Goal: Transaction & Acquisition: Purchase product/service

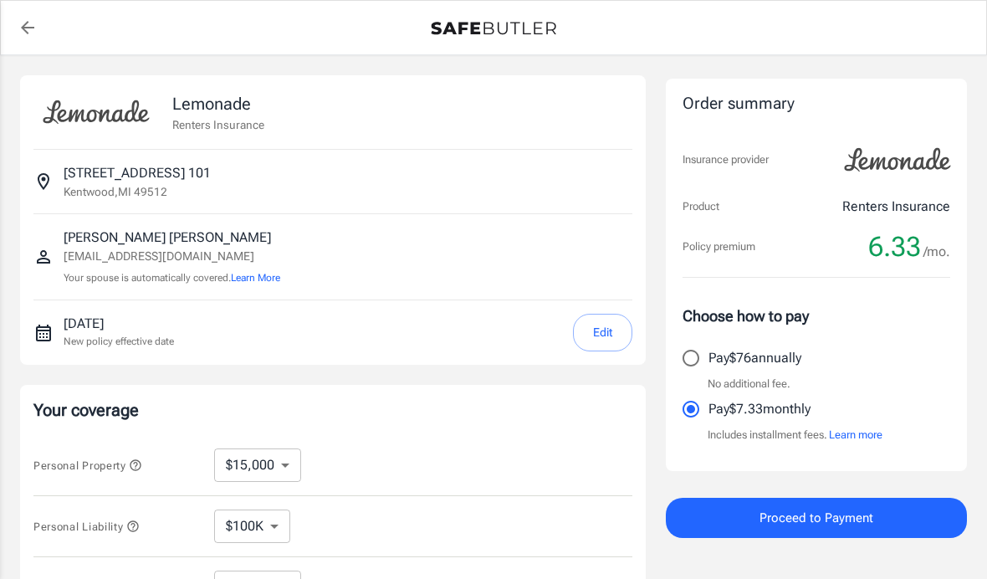
select select "15000"
select select "500"
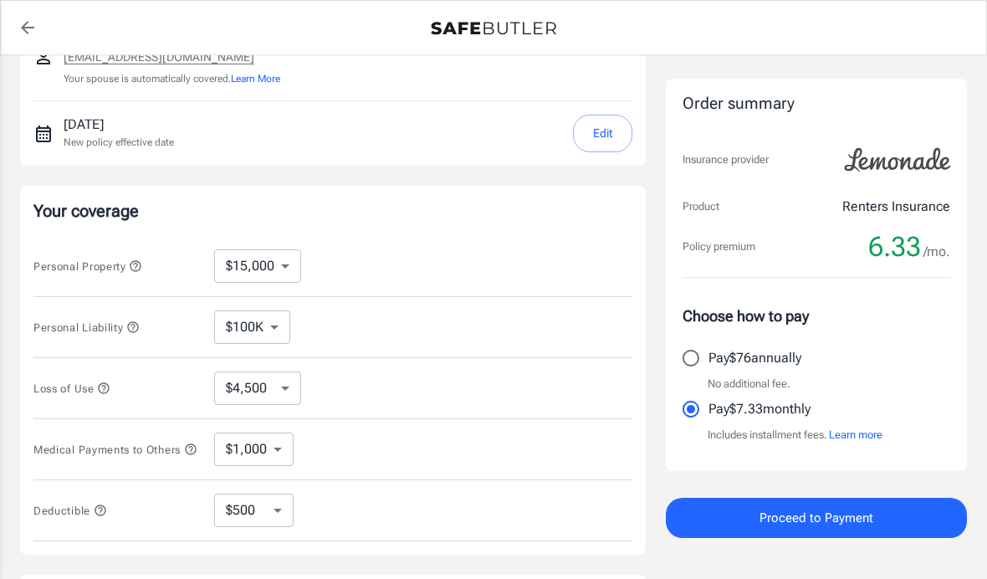
scroll to position [200, 0]
click at [238, 329] on select "$100K $200K $300K $400K $500K $1M" at bounding box center [252, 326] width 76 height 33
select select "200000"
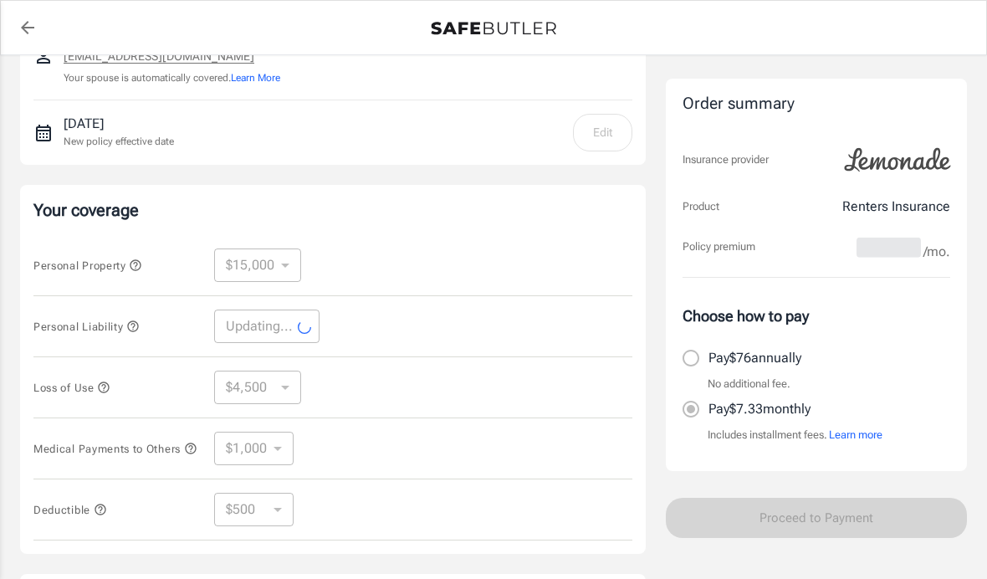
select select "200000"
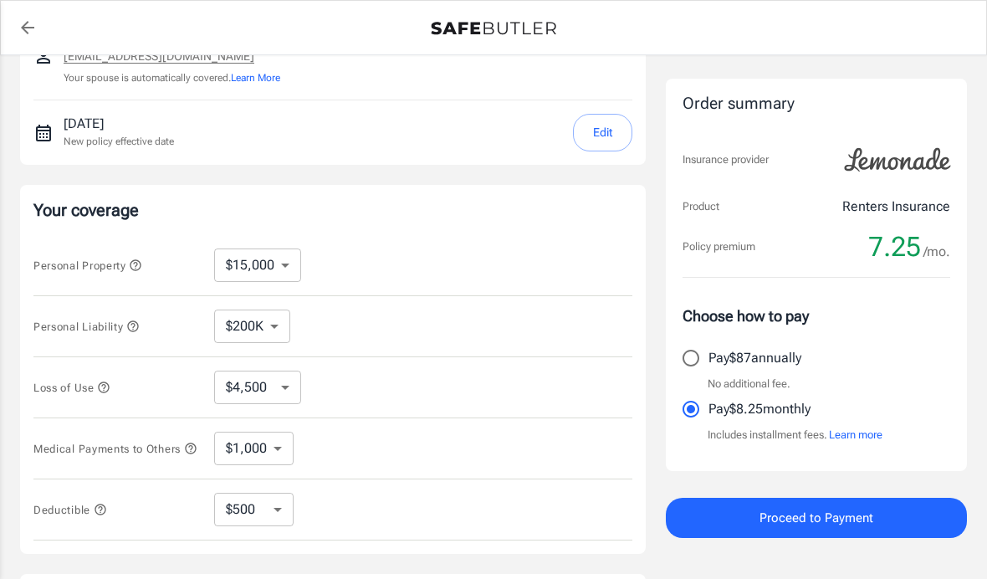
click at [223, 389] on select "$4,500 $7,500 $13,500 $22,500 $34,500 $55,500 $85,500 $130K $200K" at bounding box center [257, 387] width 87 height 33
select select "7500"
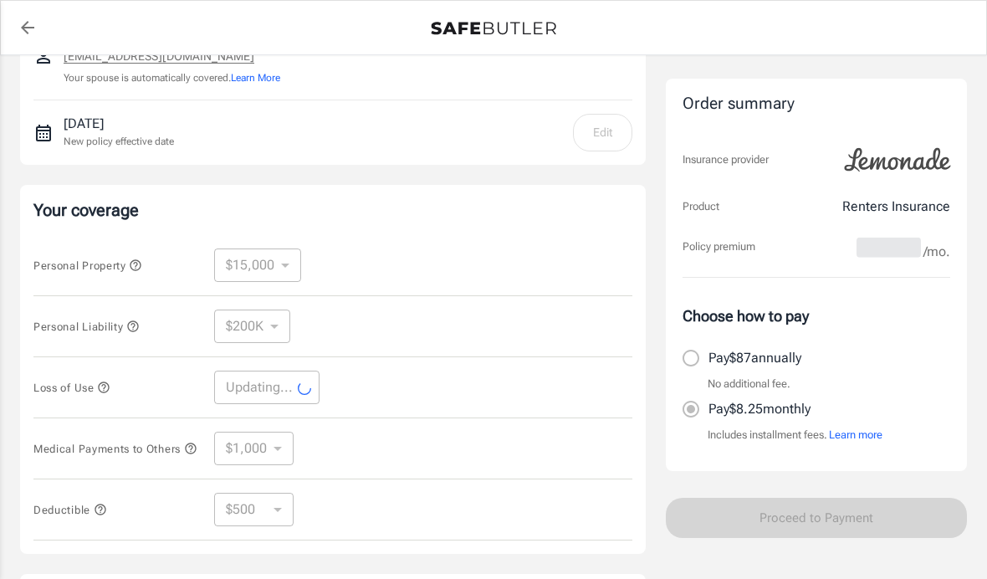
select select "7500"
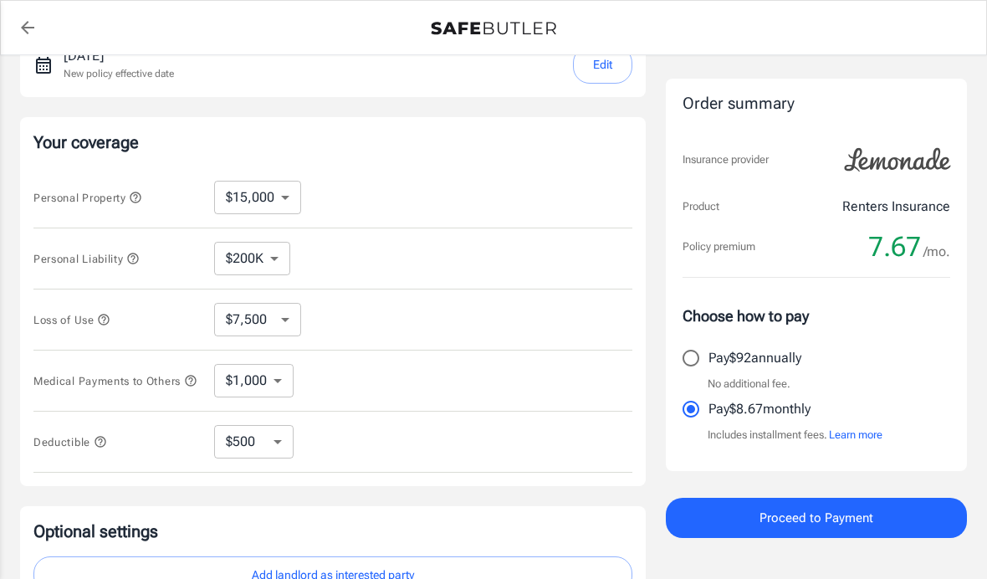
scroll to position [266, 0]
click at [228, 320] on select "$4,500 $7,500 $13,500 $22,500 $34,500 $55,500 $85,500 $130K $200K" at bounding box center [257, 321] width 87 height 33
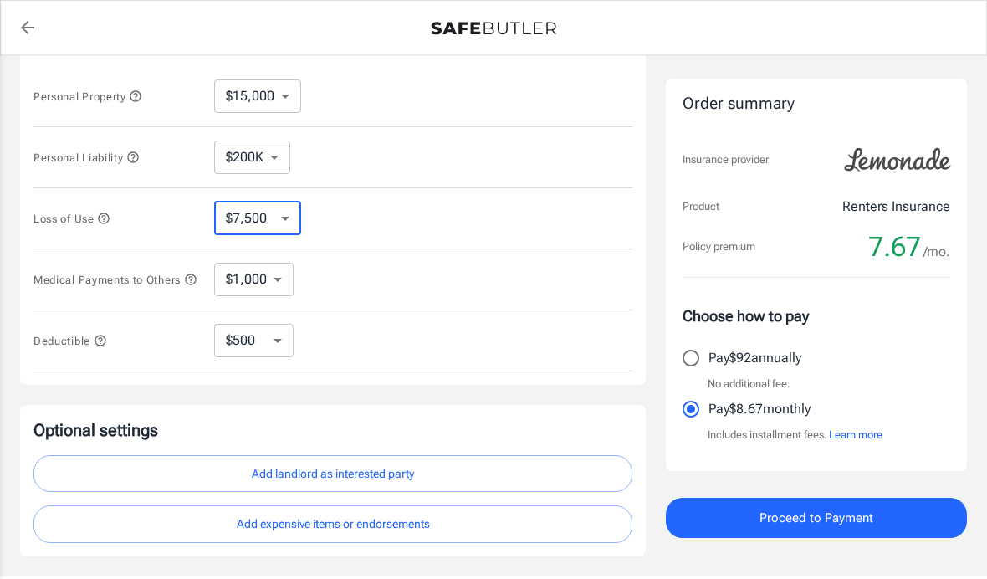
scroll to position [372, 0]
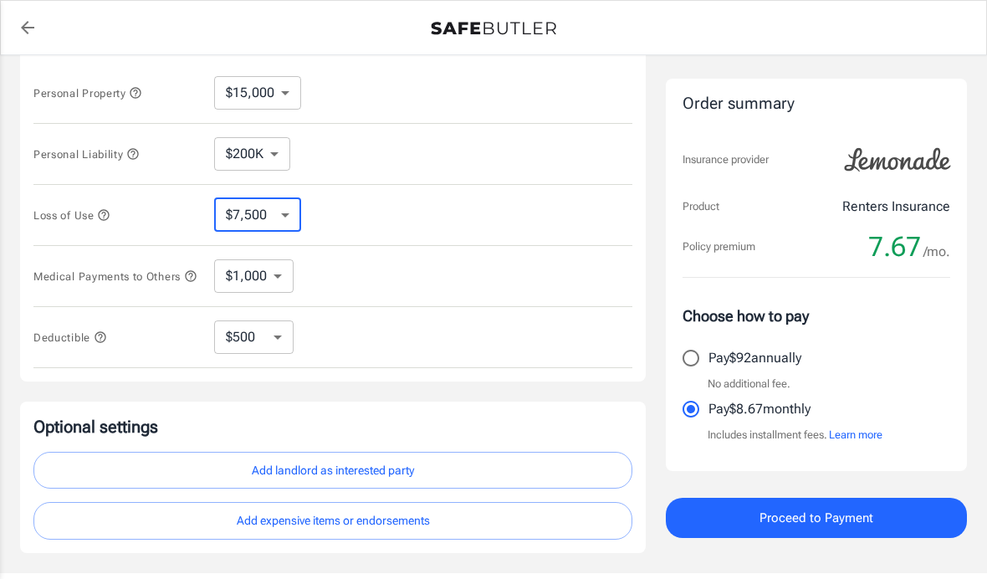
click at [778, 525] on span "Proceed to Payment" at bounding box center [817, 518] width 114 height 22
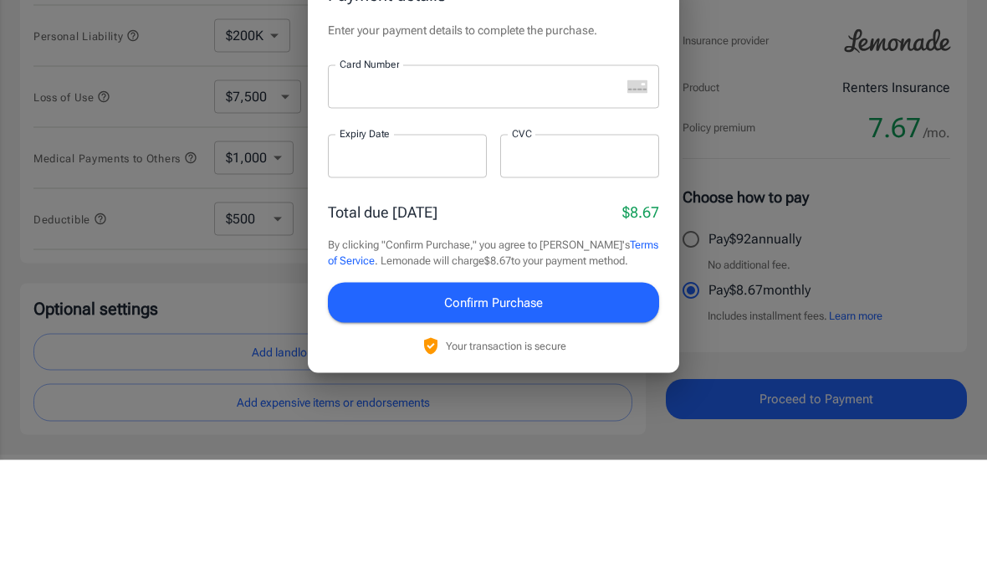
scroll to position [420, 0]
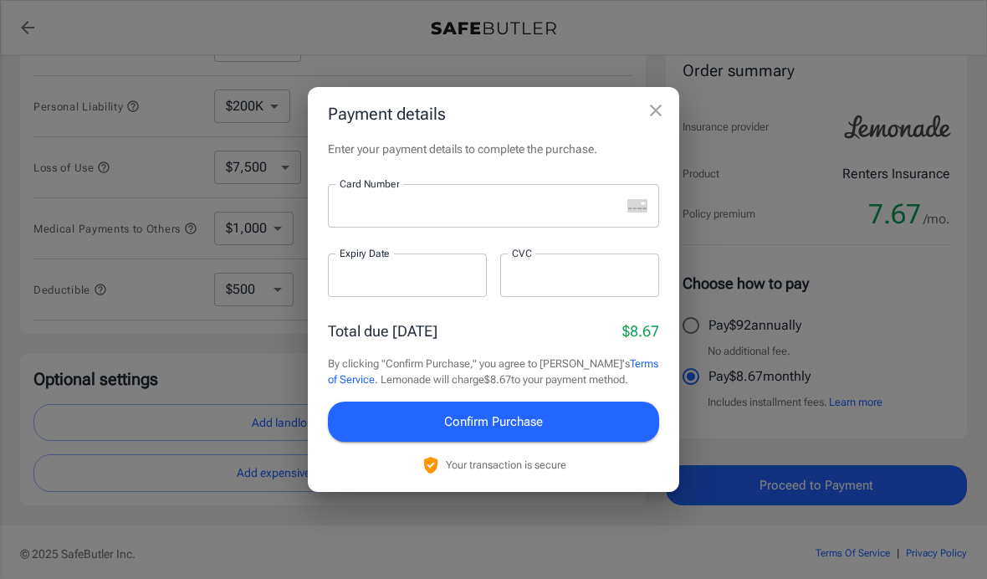
click at [667, 127] on button "close" at bounding box center [655, 110] width 33 height 33
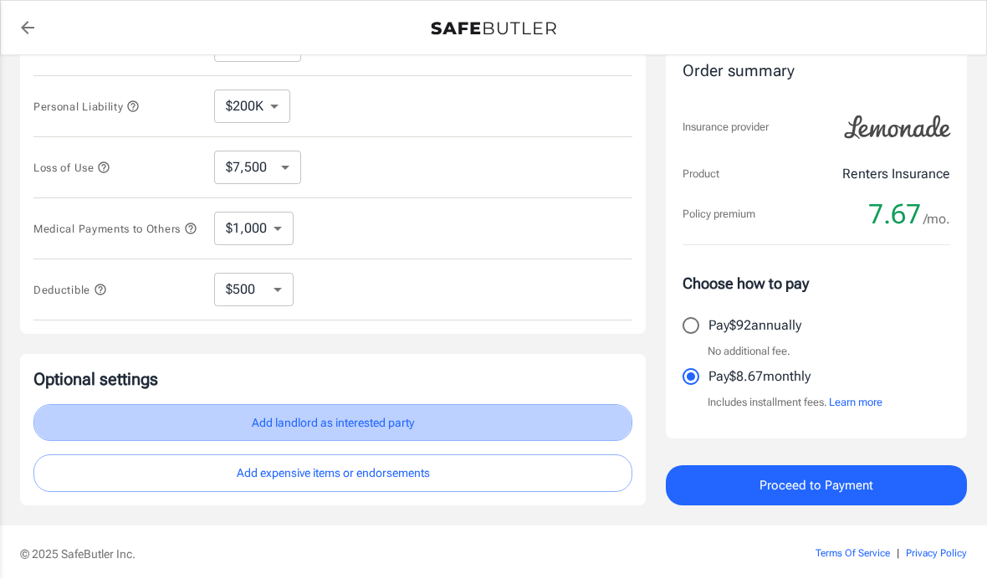
click at [173, 428] on button "Add landlord as interested party" at bounding box center [332, 423] width 599 height 38
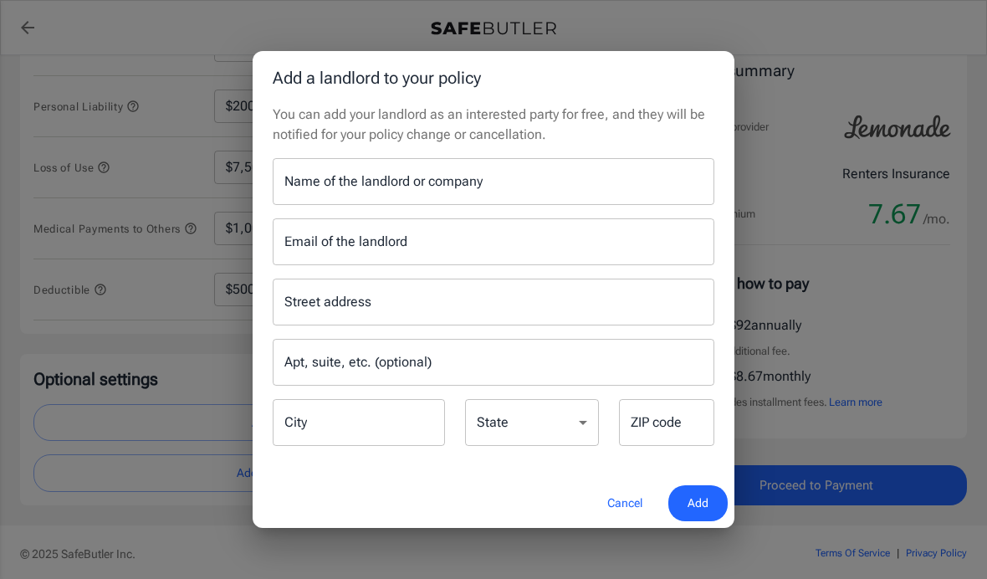
click at [310, 205] on input "Name of the landlord or company" at bounding box center [494, 181] width 442 height 47
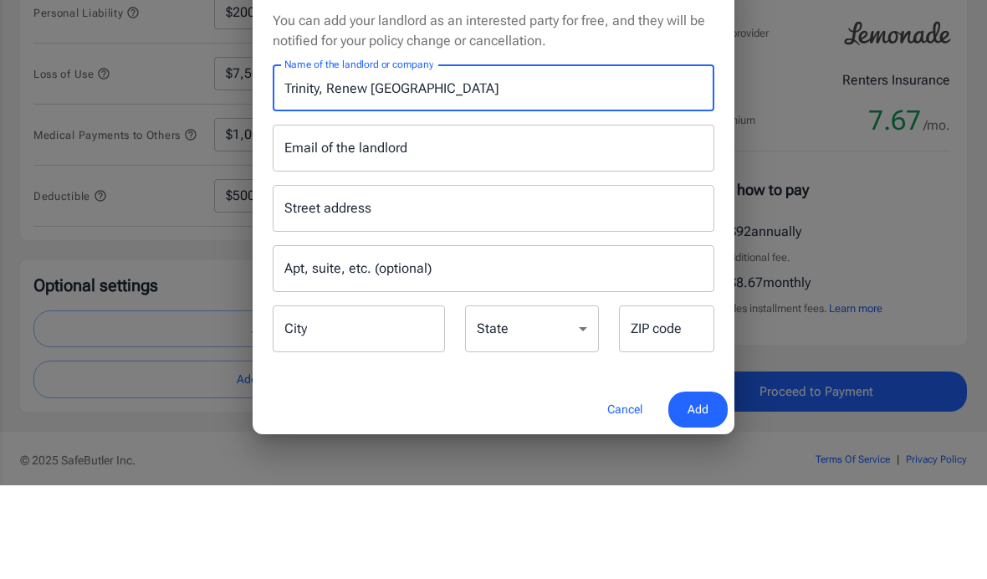
type input "Trinity, Renew Woodland Ranch North"
click at [319, 218] on div "Email of the landlord Email of the landlord" at bounding box center [494, 241] width 442 height 47
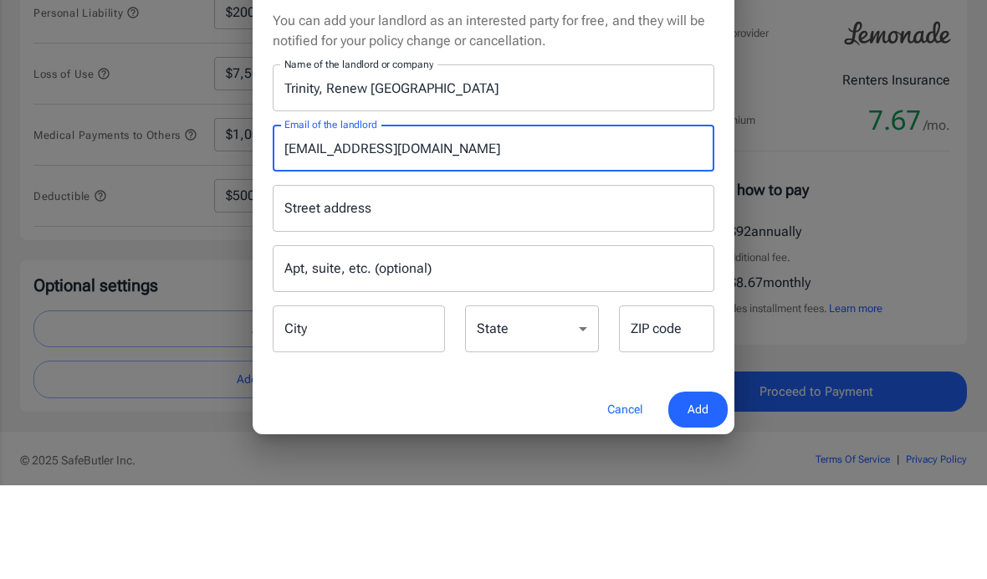
type input "Renewwoodlandranch@trinity-pm.com"
click at [186, 200] on div "Add a landlord to your policy You can add your landlord as an interested party …" at bounding box center [493, 289] width 987 height 579
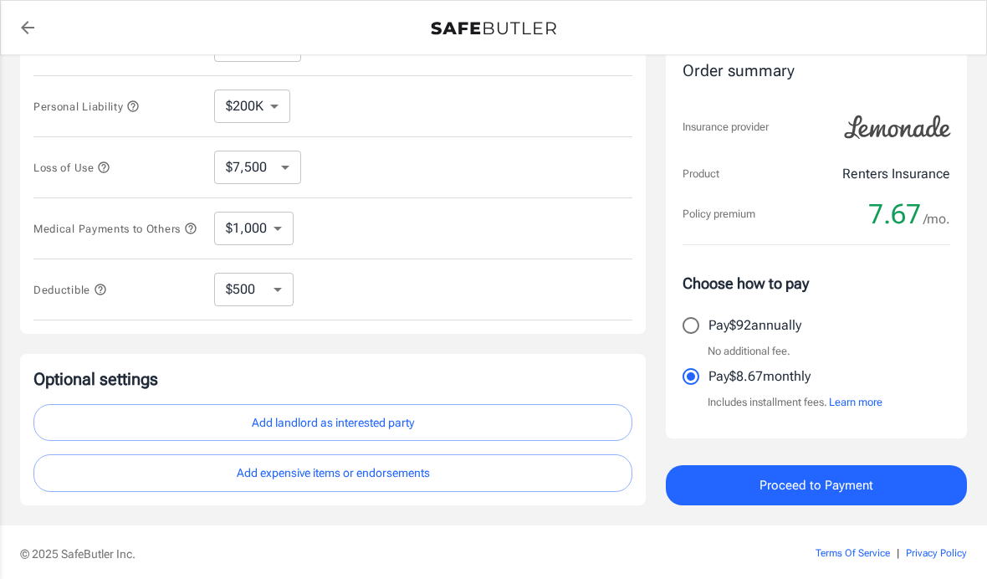
click at [35, 40] on link "back to quotes" at bounding box center [27, 27] width 33 height 33
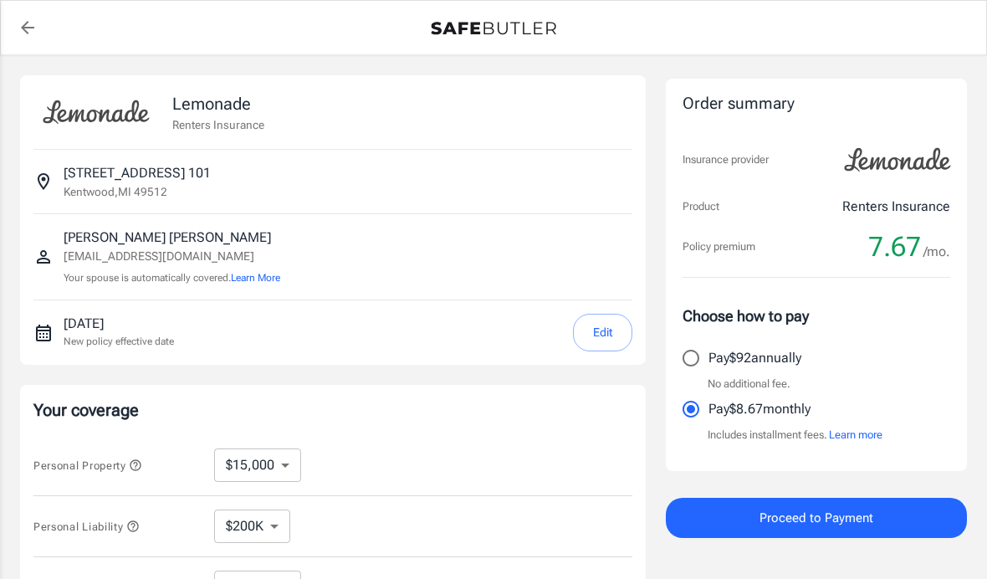
select select "15000"
select select "200000"
select select "7500"
select select "500"
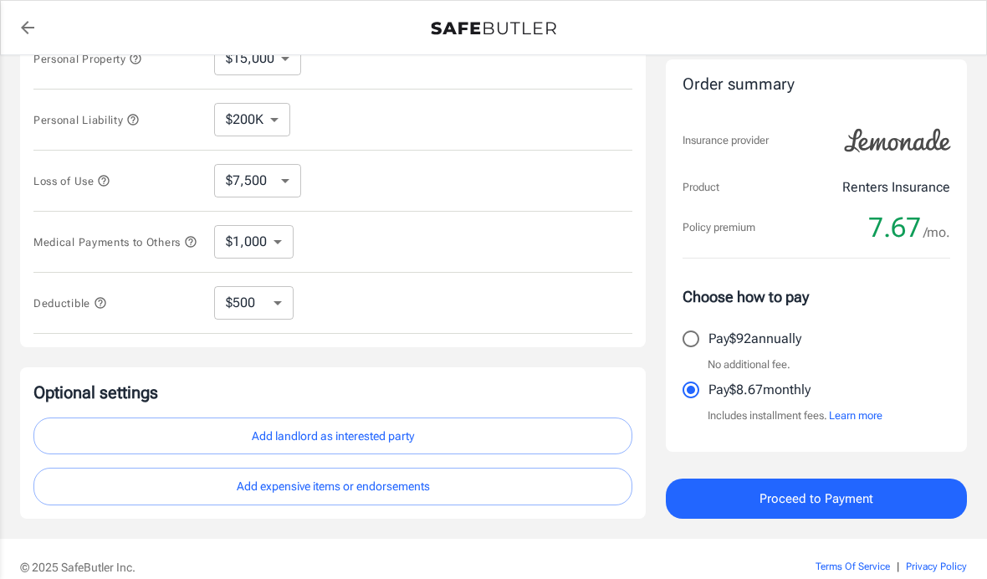
scroll to position [409, 0]
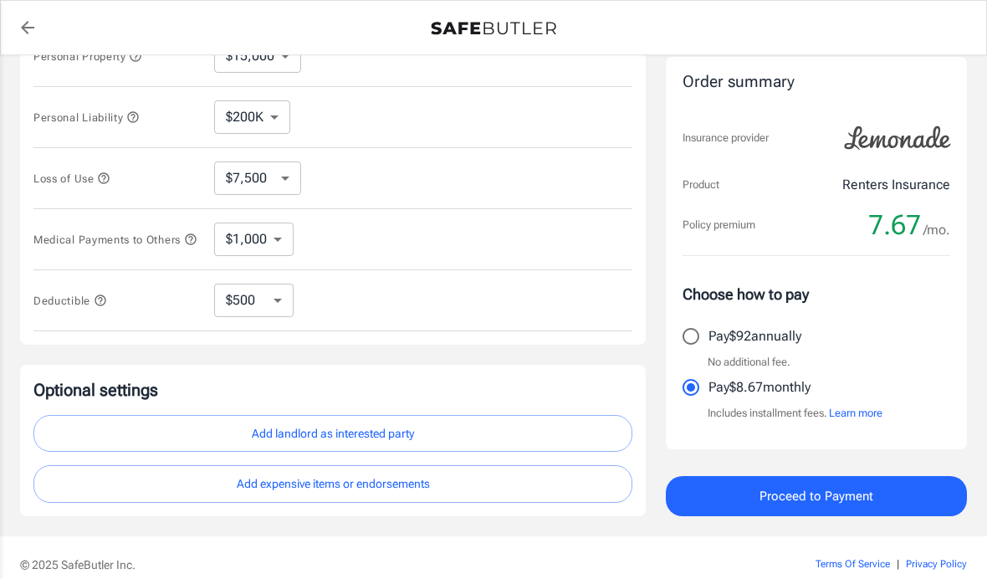
click at [235, 445] on button "Add landlord as interested party" at bounding box center [332, 434] width 599 height 38
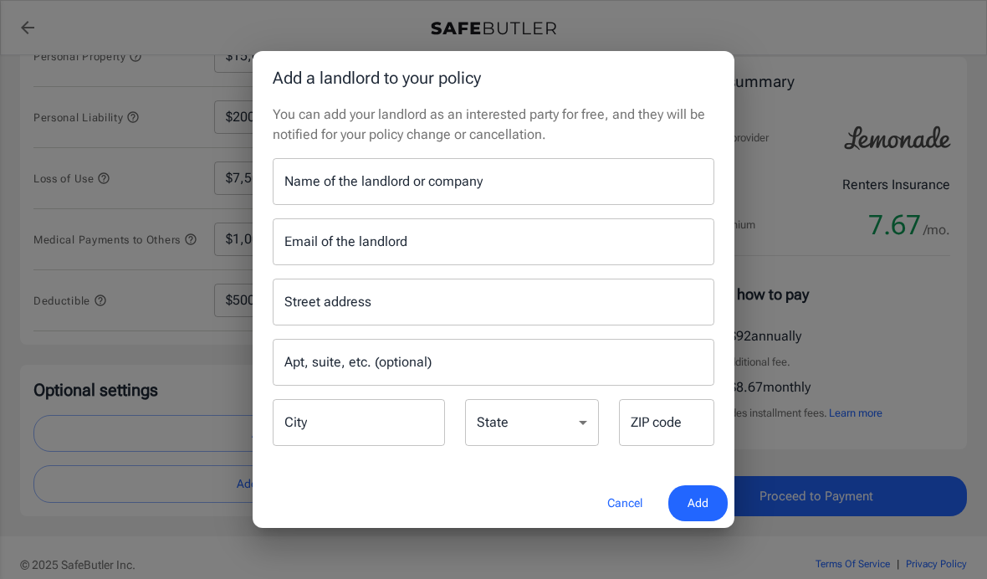
click at [308, 205] on div "Name of the landlord or company Name of the landlord or company" at bounding box center [494, 181] width 442 height 47
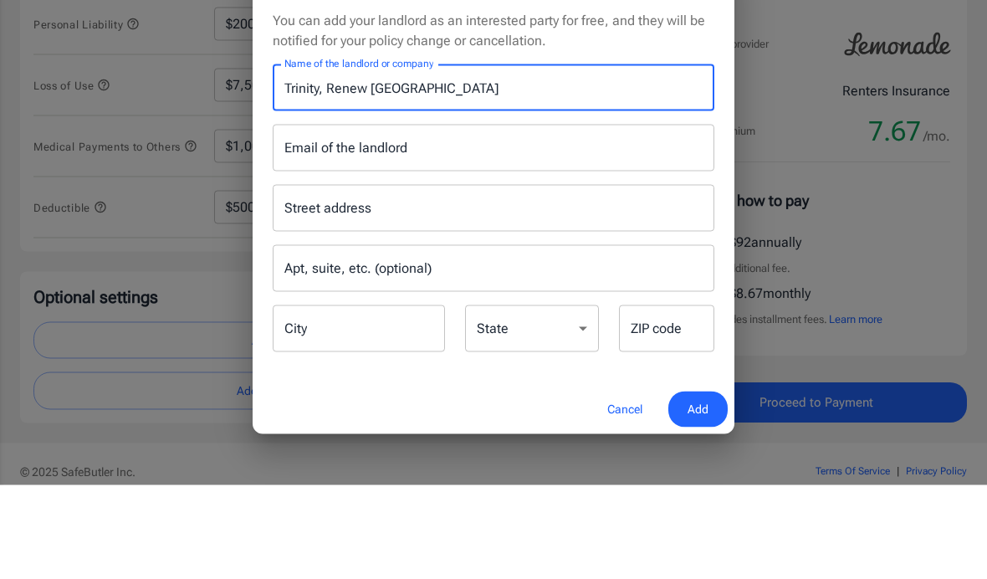
type input "Trinity, Renew [GEOGRAPHIC_DATA]"
click at [325, 218] on input "Email of the landlord" at bounding box center [494, 241] width 442 height 47
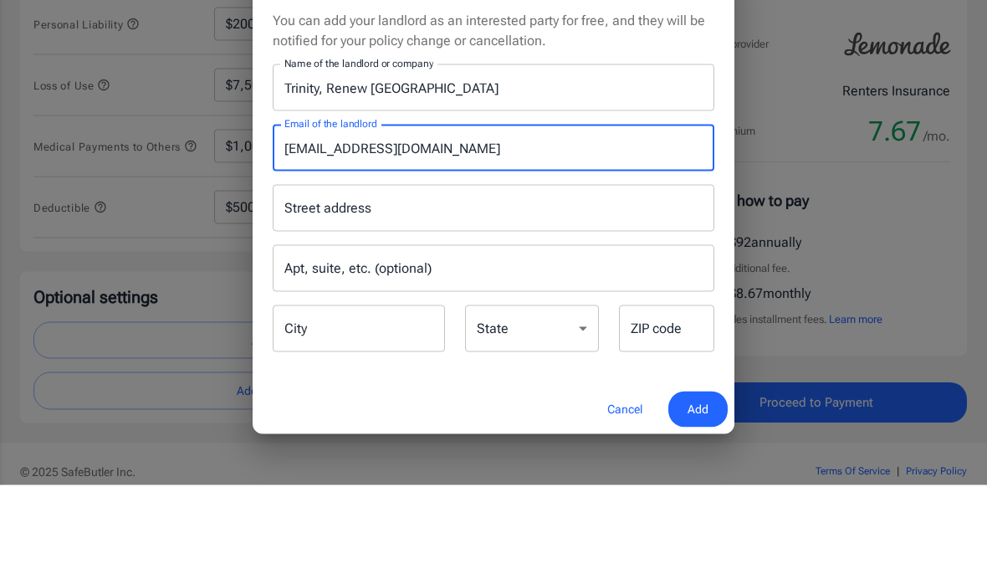
scroll to position [420, 0]
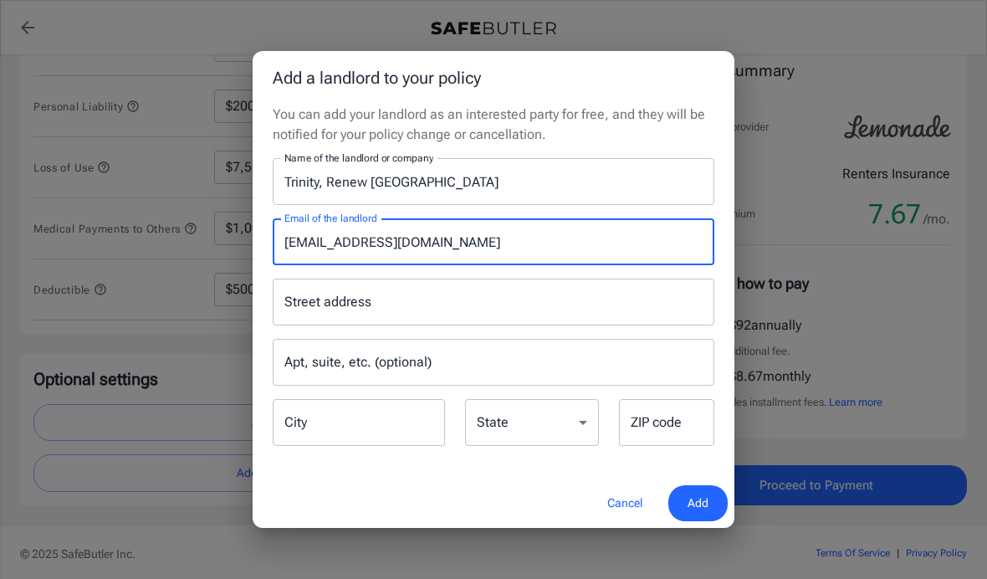
type input "[EMAIL_ADDRESS][DOMAIN_NAME]"
click at [299, 325] on div "Street address Street address" at bounding box center [494, 302] width 442 height 47
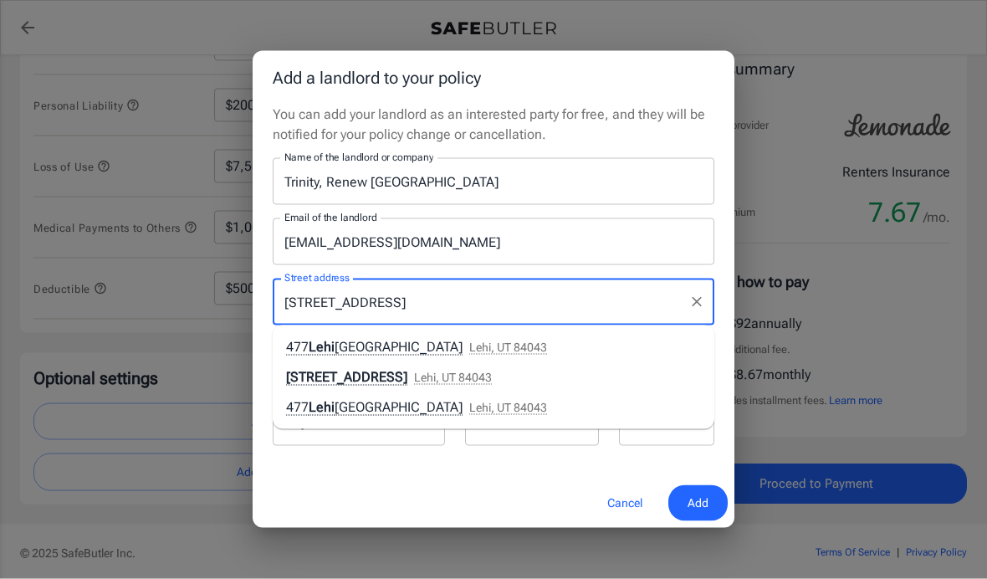
scroll to position [421, 0]
type input "PO Box 477, Lehi, UT 84043"
click at [692, 520] on button "Add" at bounding box center [697, 503] width 59 height 36
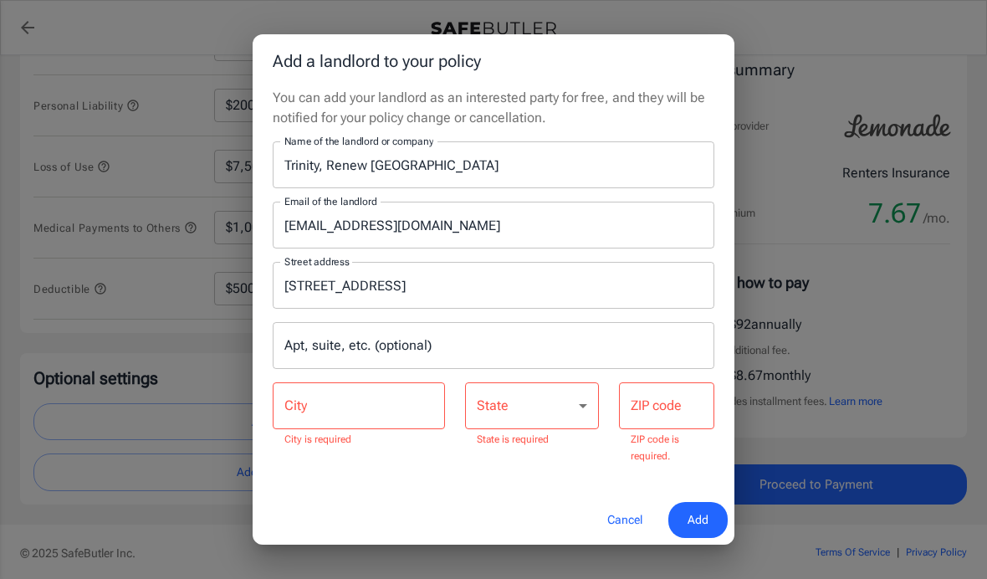
click at [413, 420] on input "City" at bounding box center [359, 405] width 172 height 47
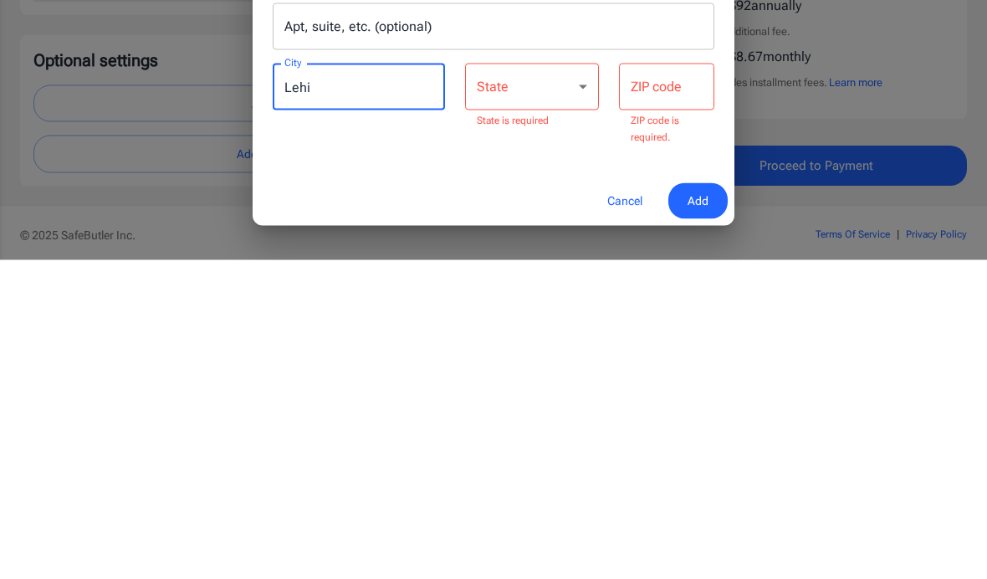
type input "Lehi"
click at [547, 382] on select "Alabama Alaska Arizona Arkansas California Colorado Connecticut Delaware Distri…" at bounding box center [532, 405] width 134 height 47
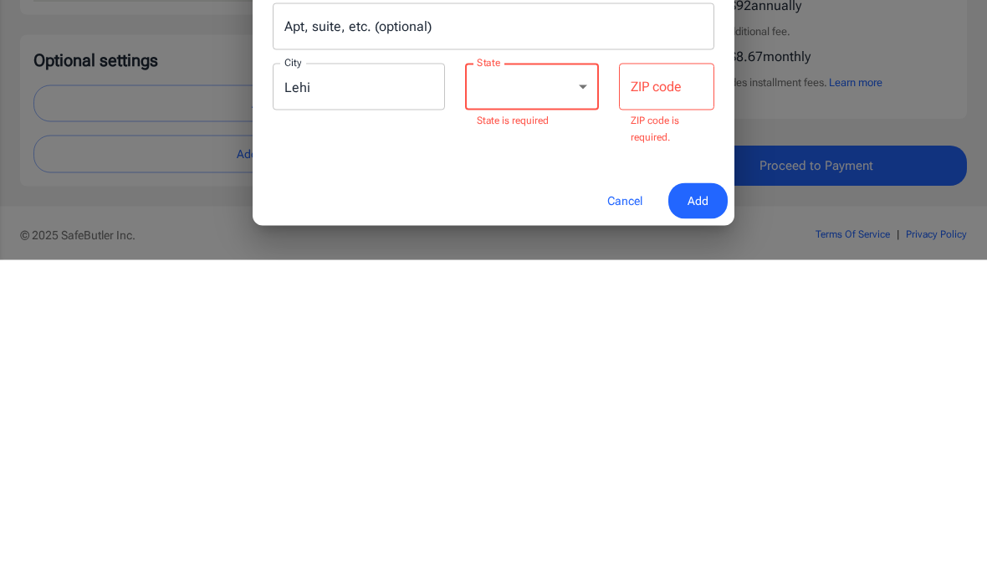
scroll to position [489, 0]
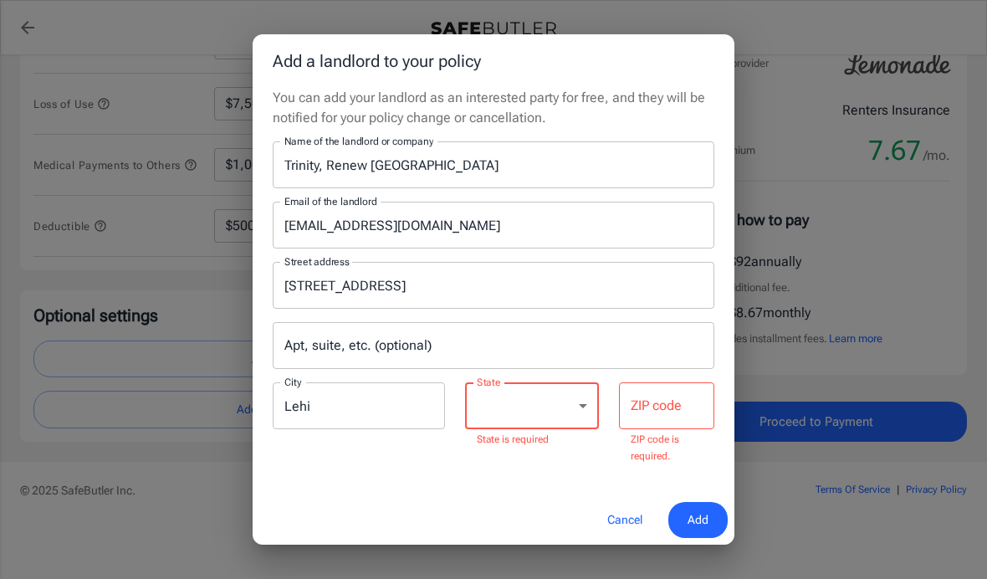
select select "UT"
click at [673, 407] on div "ZIP code ZIP code ZIP code is required." at bounding box center [666, 423] width 95 height 83
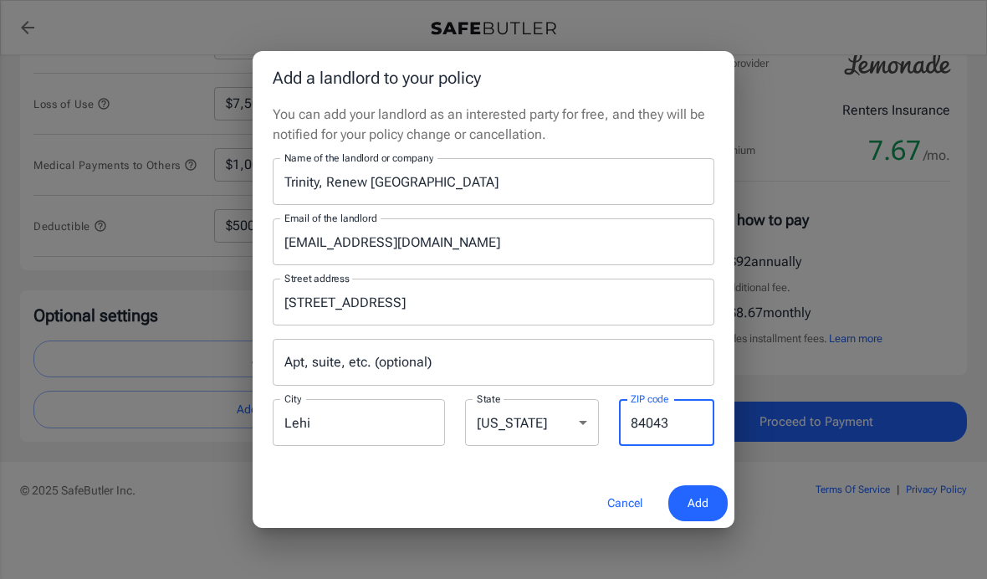
type input "84043"
click at [490, 312] on input "PO Box 477, Lehi, UT 84043" at bounding box center [481, 302] width 402 height 32
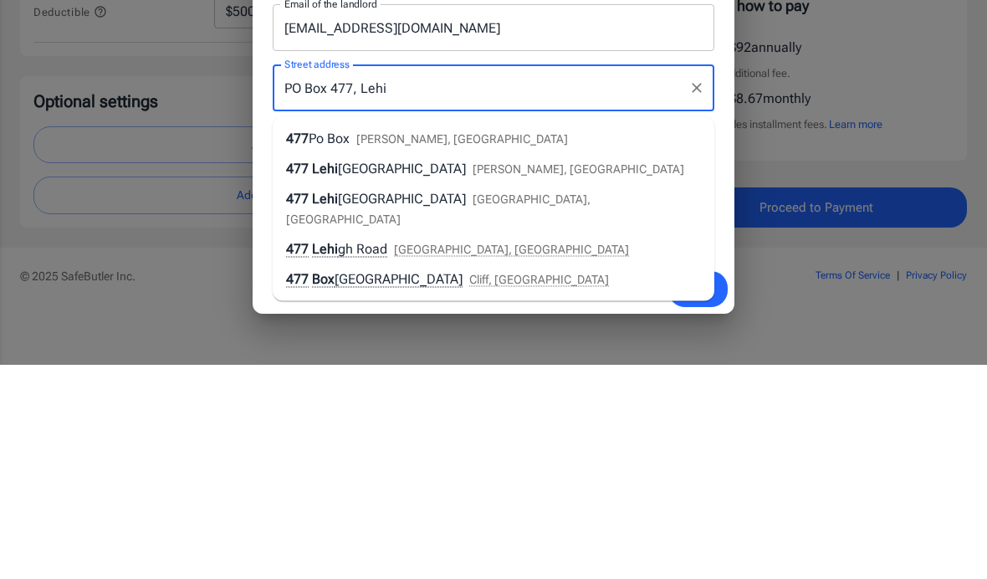
click at [653, 368] on li "477 Lehi gh Avenue Palmerton, PA" at bounding box center [494, 383] width 442 height 30
type input "477 Lehigh Avenue"
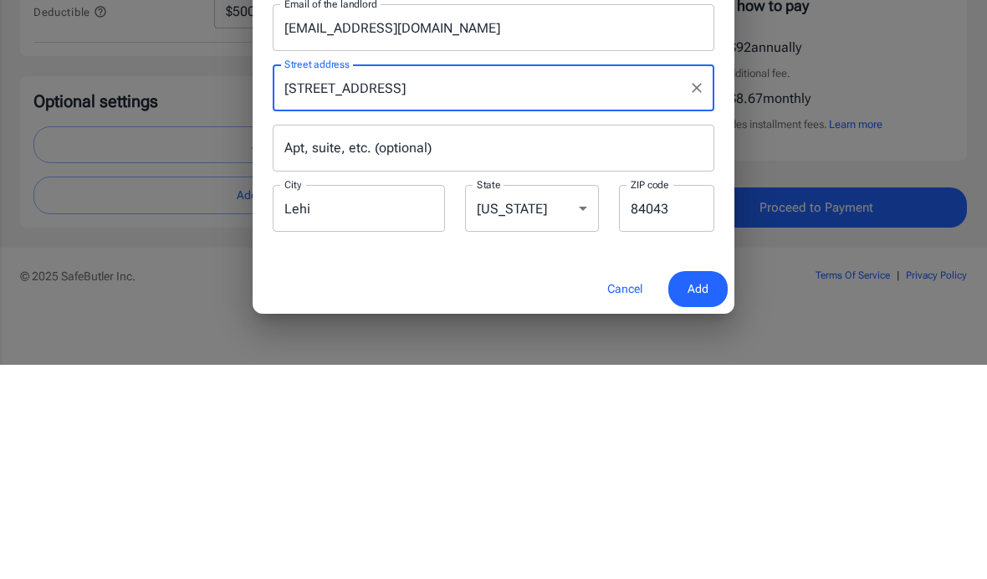
type input "Palmerton"
select select "PA"
type input "18071"
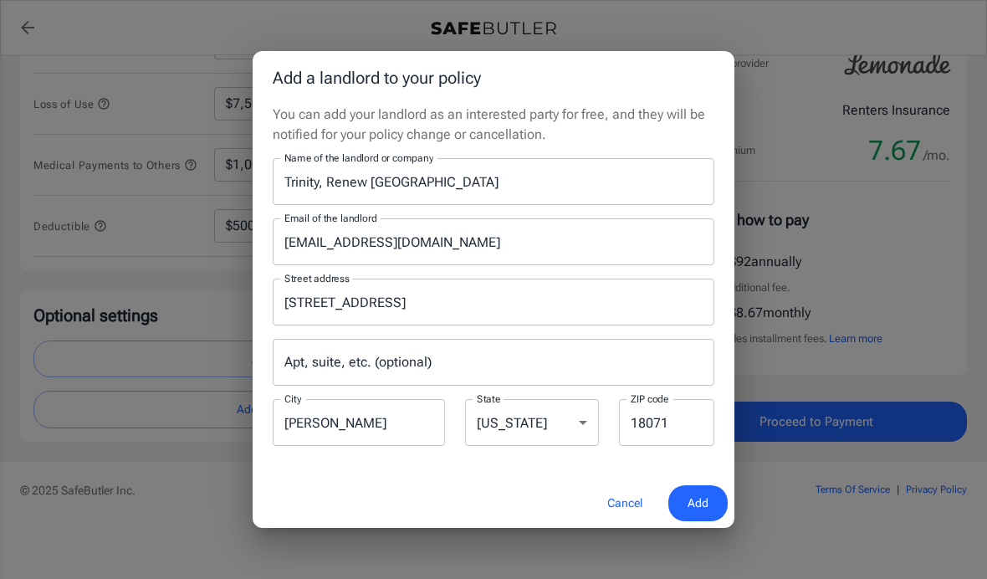
click at [451, 309] on input "477 Lehigh Avenue" at bounding box center [481, 302] width 402 height 32
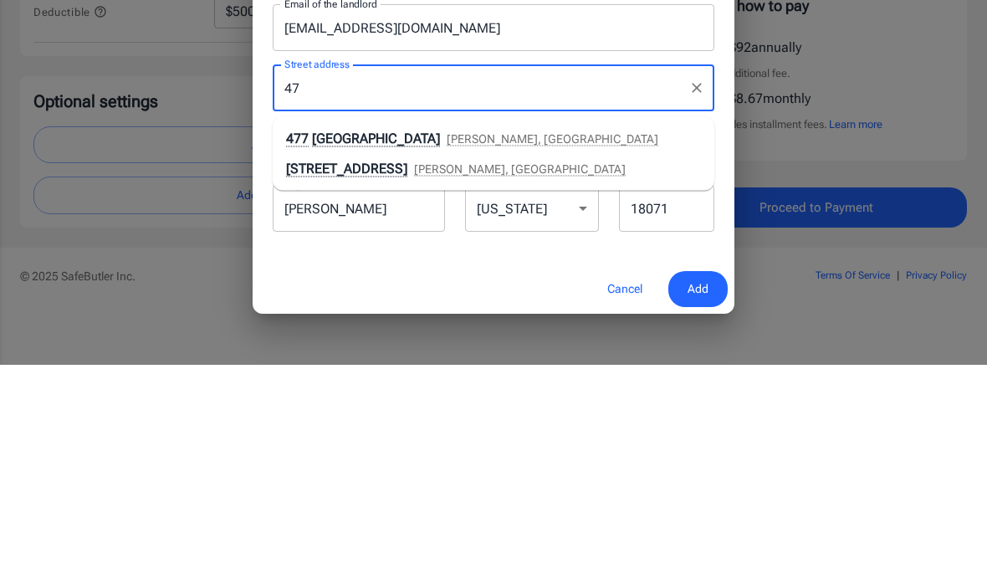
type input "4"
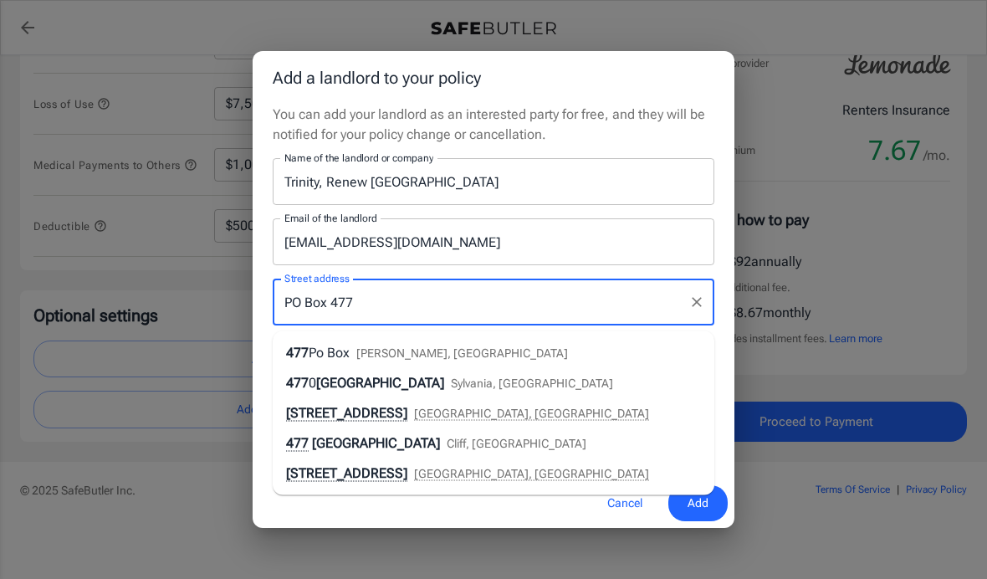
type input "PO Box 477"
click at [704, 507] on span "Add" at bounding box center [698, 503] width 21 height 21
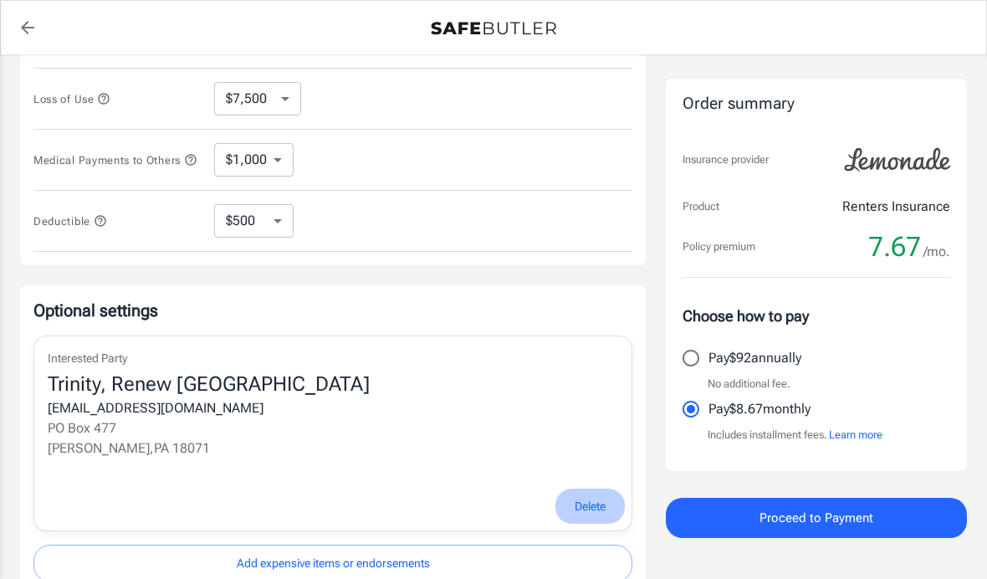
click at [595, 509] on span "Delete" at bounding box center [590, 506] width 31 height 21
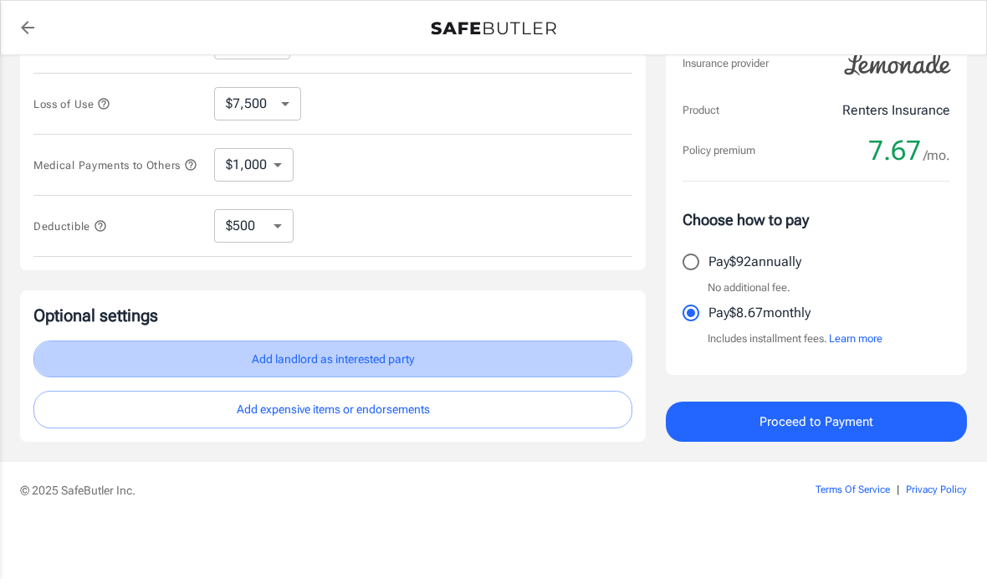
click at [442, 357] on button "Add landlord as interested party" at bounding box center [332, 360] width 599 height 38
select select "PA"
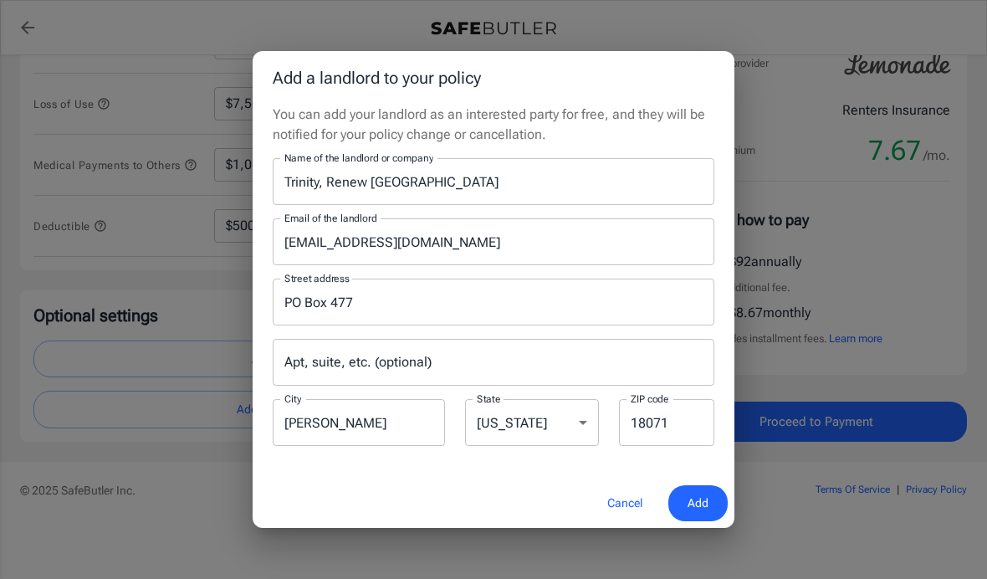
click at [414, 429] on input "Palmerton" at bounding box center [359, 422] width 172 height 47
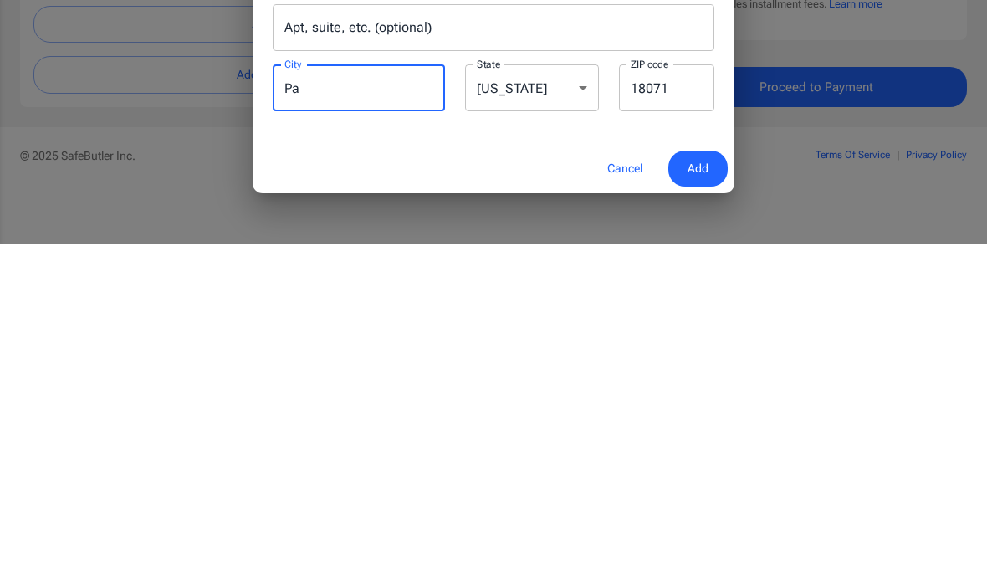
type input "P"
type input "Lehi"
click at [545, 399] on select "Alabama Alaska Arizona Arkansas California Colorado Connecticut Delaware Distri…" at bounding box center [532, 422] width 134 height 47
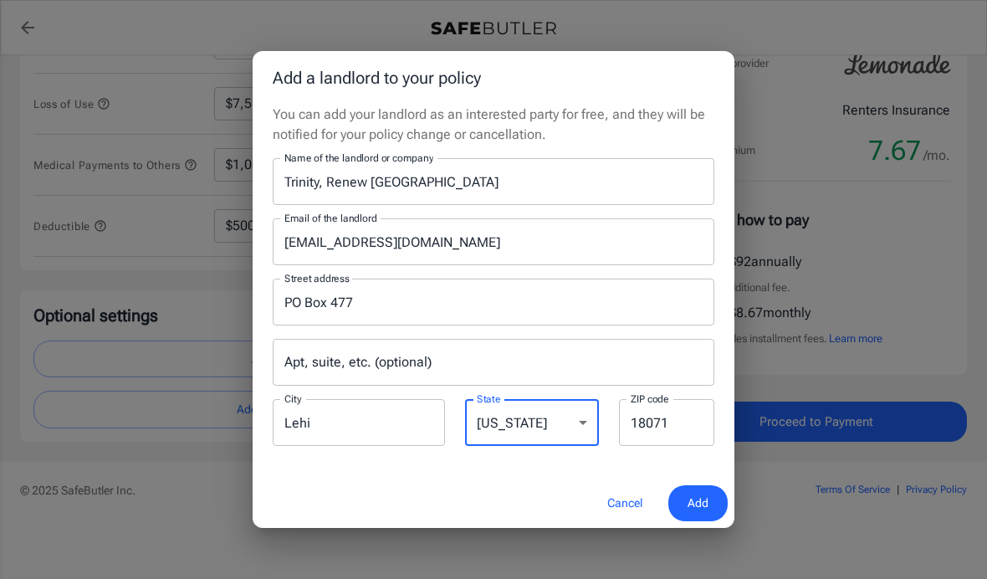
select select "UT"
click at [681, 432] on input "18071" at bounding box center [666, 422] width 95 height 47
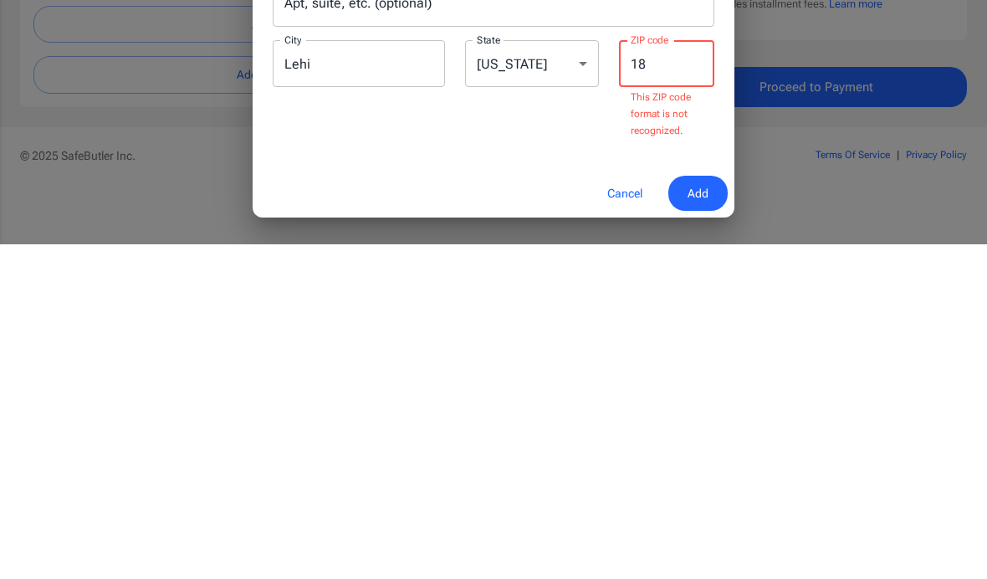
type input "1"
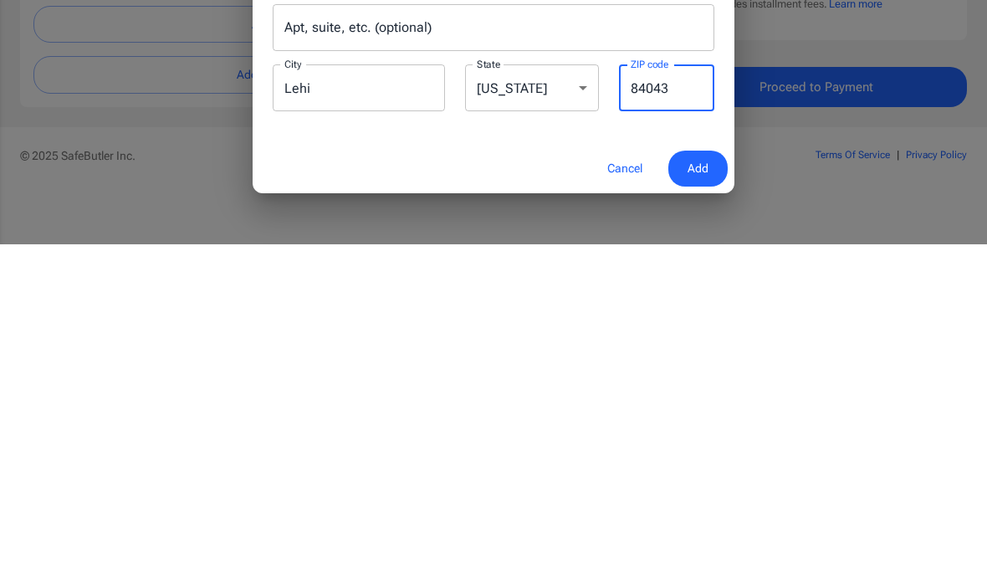
type input "84043"
click at [708, 493] on span "Add" at bounding box center [698, 503] width 21 height 21
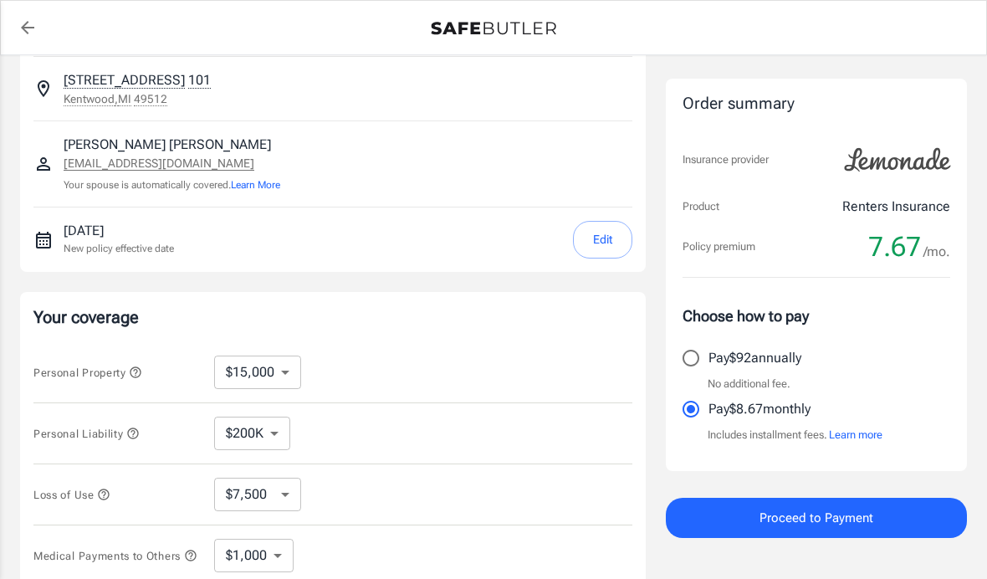
scroll to position [0, 0]
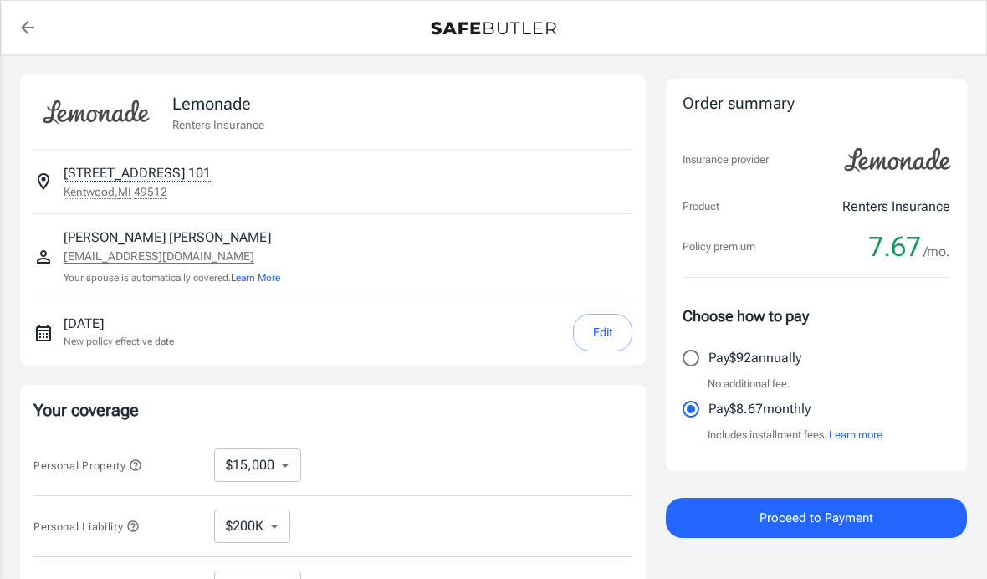
click at [781, 520] on span "Proceed to Payment" at bounding box center [817, 518] width 114 height 22
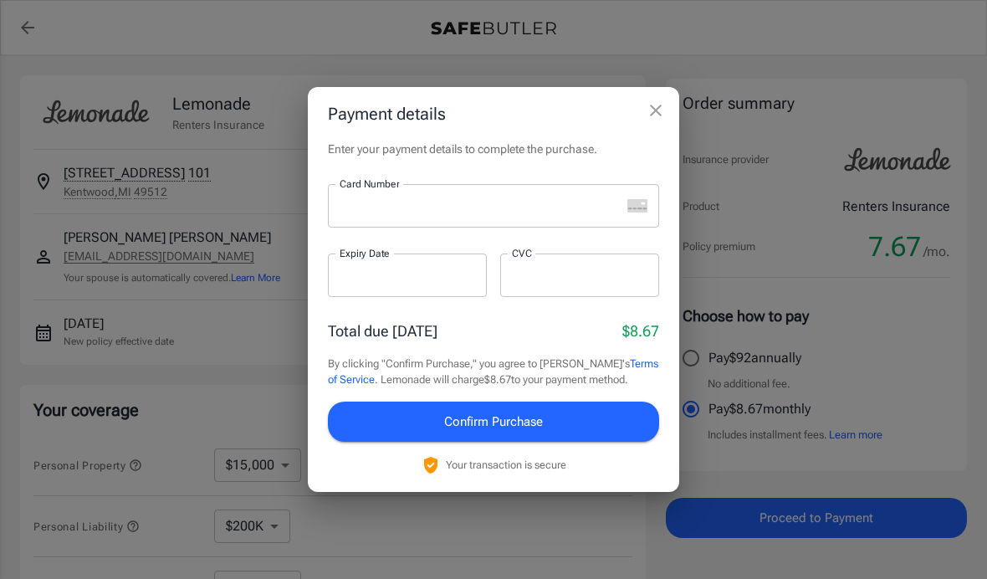
click at [424, 223] on div at bounding box center [474, 206] width 293 height 44
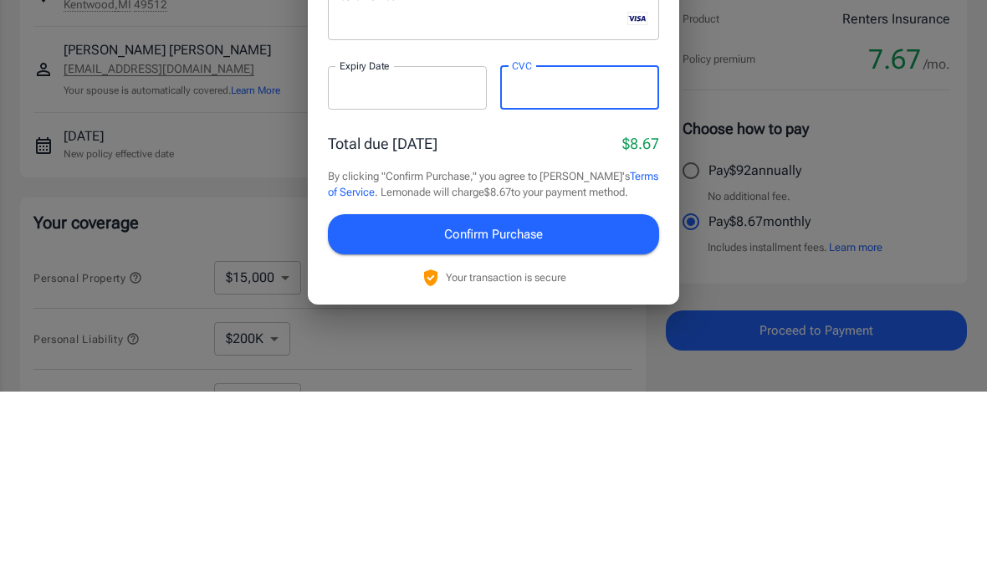
scroll to position [187, 0]
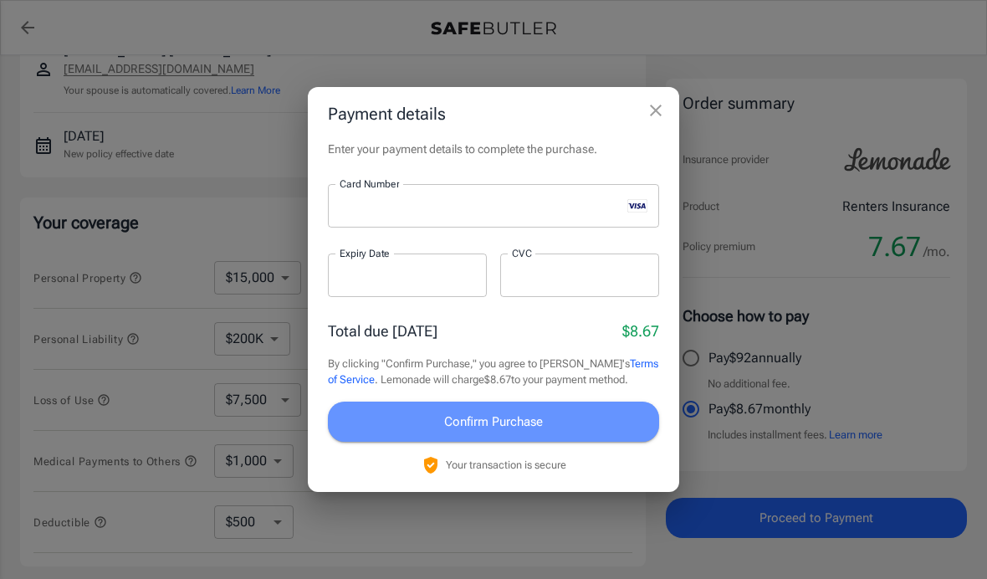
click at [567, 416] on button "Confirm Purchase" at bounding box center [493, 422] width 331 height 40
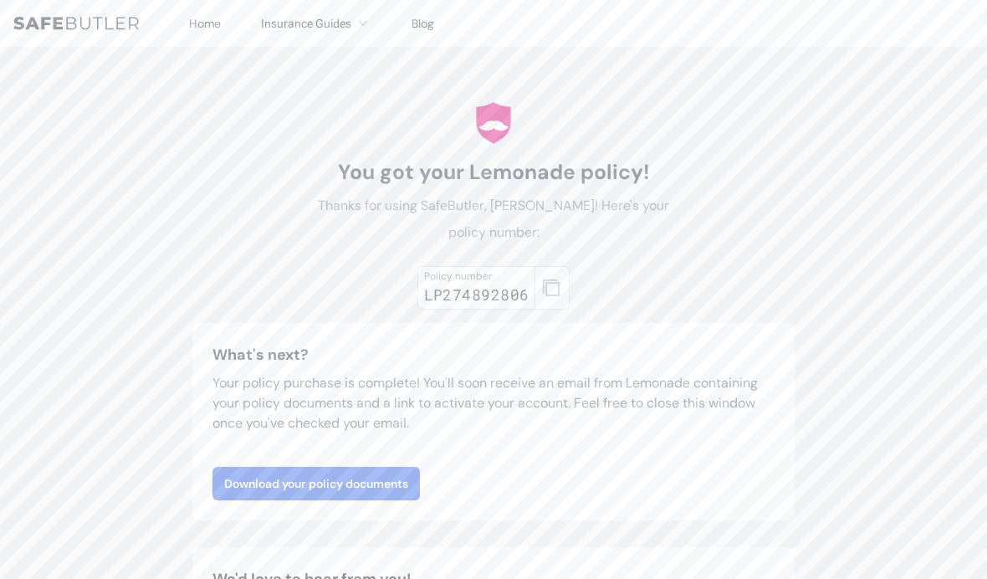
click at [354, 492] on link "Download your policy documents" at bounding box center [316, 483] width 207 height 33
